Goal: Task Accomplishment & Management: Manage account settings

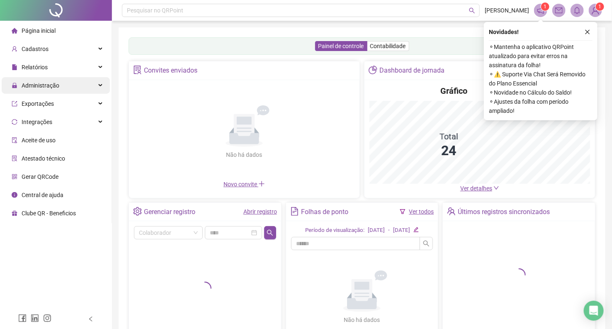
click at [44, 85] on span "Administração" at bounding box center [41, 85] width 38 height 7
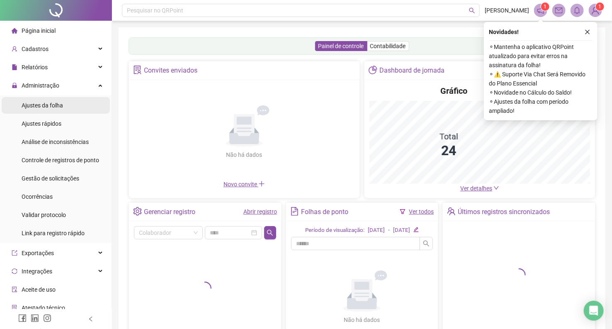
click at [45, 102] on span "Ajustes da folha" at bounding box center [42, 105] width 41 height 7
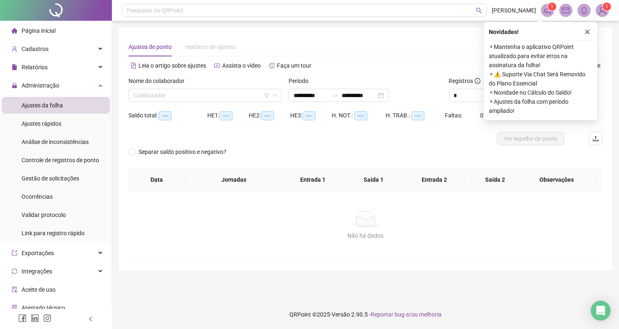
click at [587, 33] on icon "close" at bounding box center [588, 32] width 6 height 6
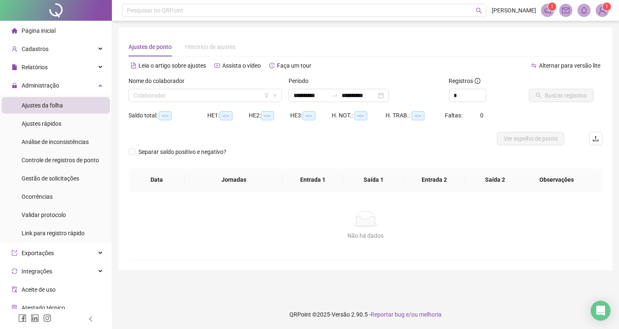
type input "**********"
click at [46, 106] on span "Ajustes da folha" at bounding box center [42, 105] width 41 height 7
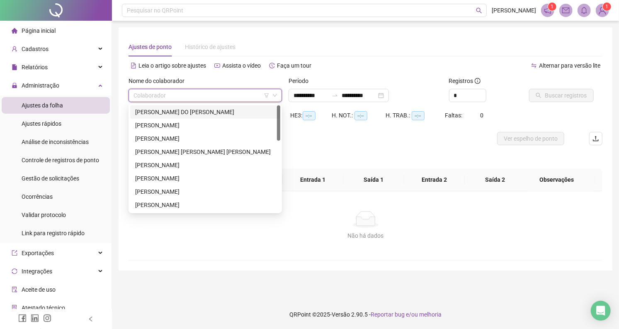
click at [161, 98] on input "search" at bounding box center [201, 95] width 136 height 12
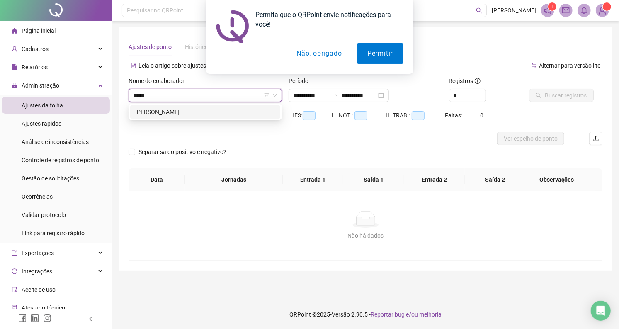
type input "******"
click at [165, 109] on div "[PERSON_NAME]" at bounding box center [205, 111] width 140 height 9
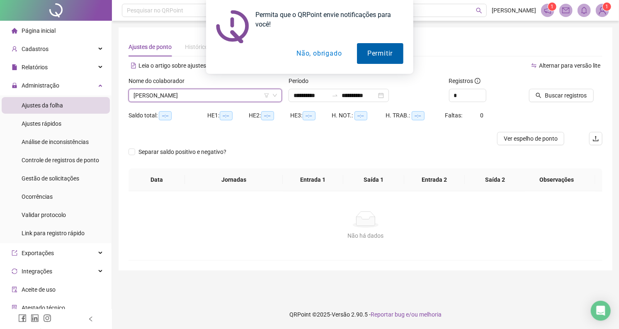
click at [376, 49] on button "Permitir" at bounding box center [380, 53] width 46 height 21
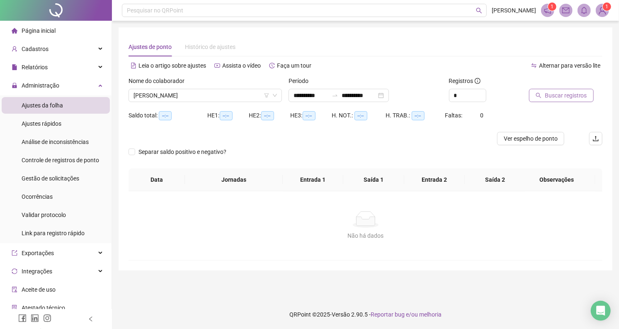
click at [548, 91] on span "Buscar registros" at bounding box center [566, 95] width 42 height 9
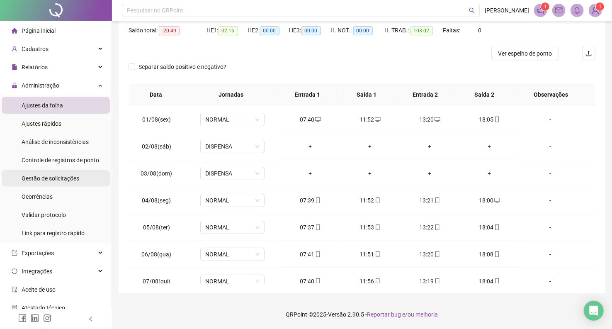
click at [56, 180] on span "Gestão de solicitações" at bounding box center [51, 178] width 58 height 7
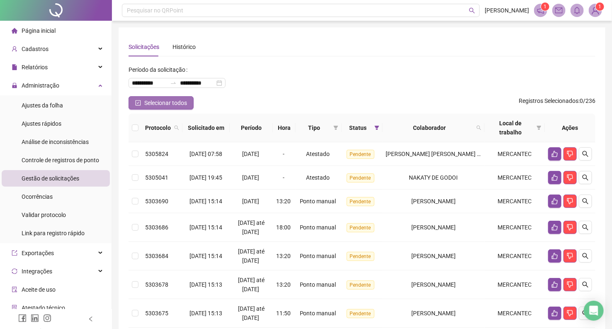
click at [141, 103] on button "Selecionar todos" at bounding box center [161, 102] width 65 height 13
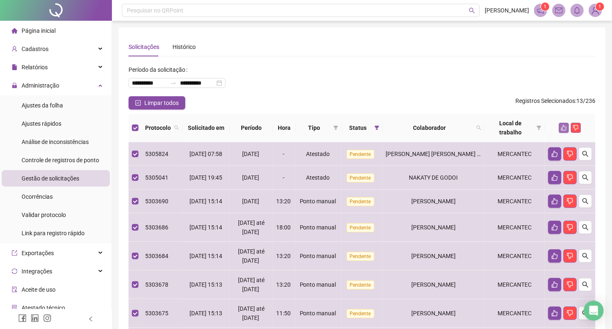
click at [565, 127] on icon "like" at bounding box center [564, 128] width 6 height 6
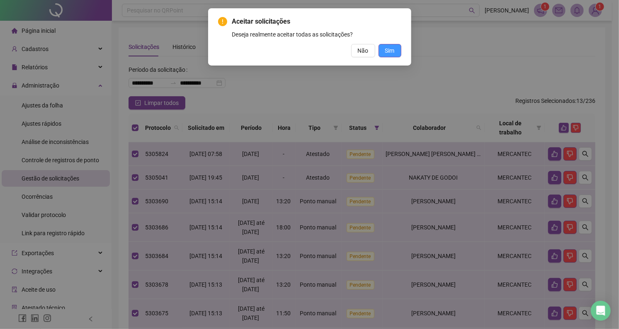
click at [391, 49] on span "Sim" at bounding box center [390, 50] width 10 height 9
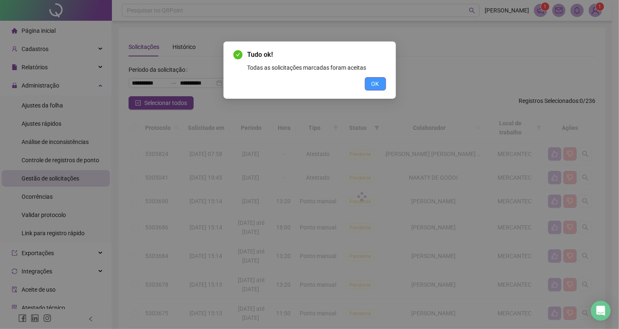
click at [378, 87] on span "OK" at bounding box center [375, 83] width 8 height 9
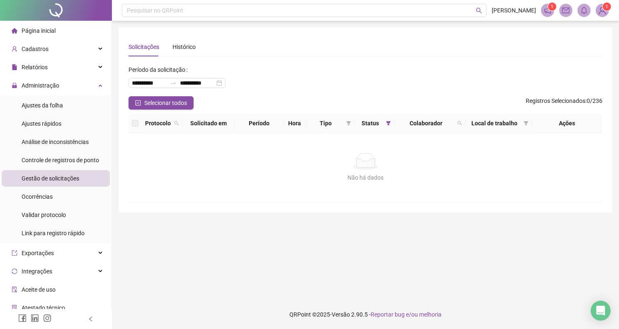
click at [24, 32] on span "Página inicial" at bounding box center [39, 30] width 34 height 7
